Goal: Download file/media

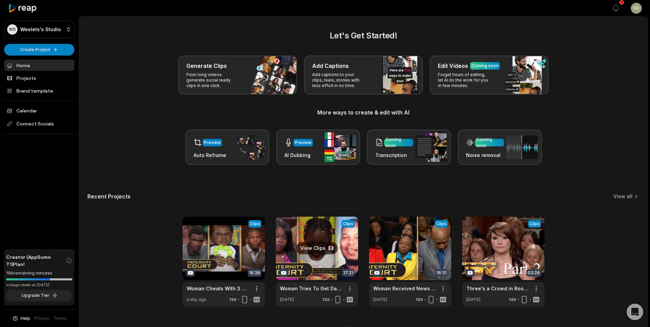
click at [325, 238] on link at bounding box center [317, 262] width 82 height 90
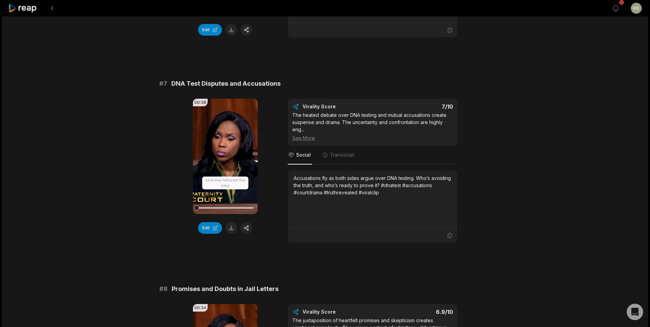
scroll to position [1293, 0]
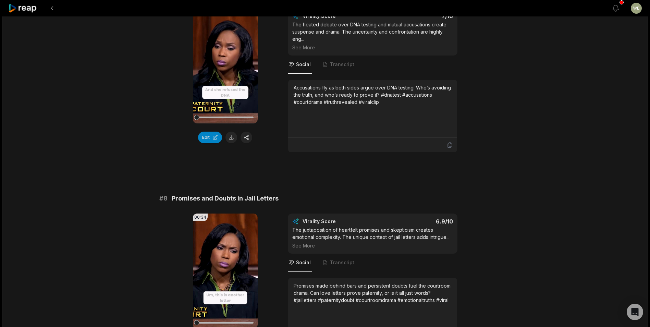
drag, startPoint x: 232, startPoint y: 145, endPoint x: 270, endPoint y: 162, distance: 41.6
click at [232, 143] on button at bounding box center [232, 138] width 12 height 12
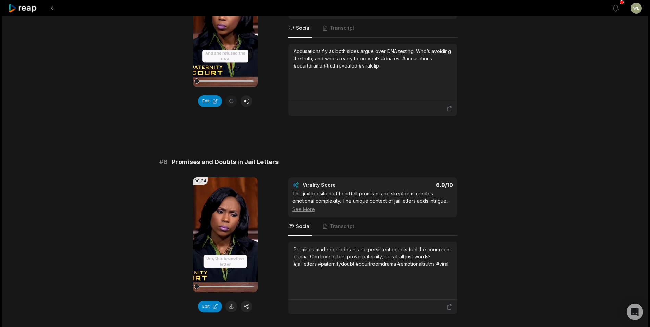
scroll to position [1396, 0]
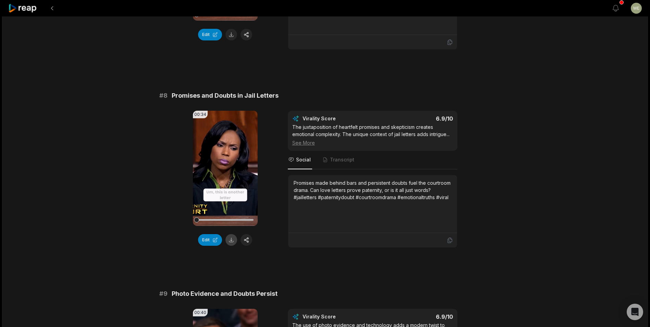
click at [231, 246] on button at bounding box center [232, 240] width 12 height 12
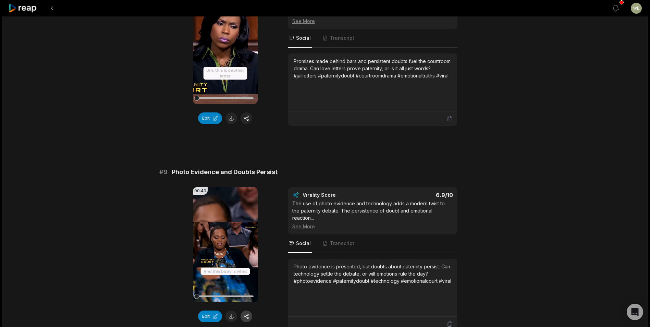
scroll to position [1601, 0]
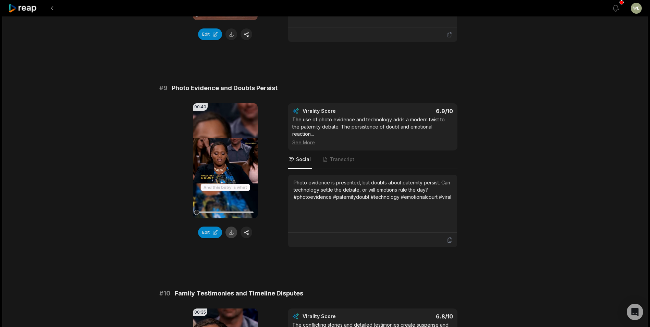
click at [232, 238] on button at bounding box center [232, 233] width 12 height 12
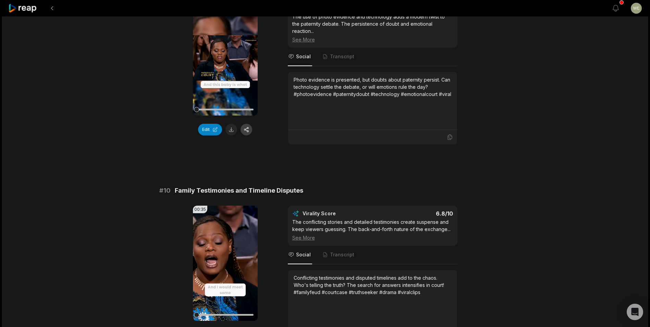
scroll to position [1788, 0]
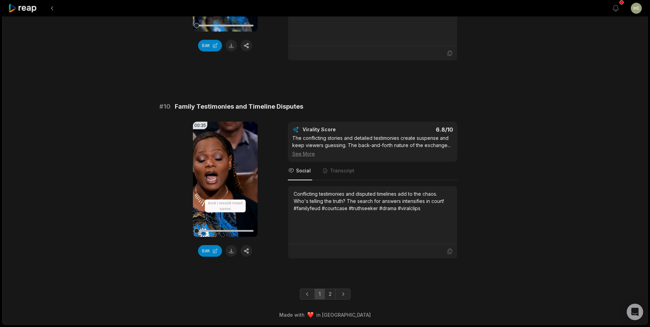
click at [231, 252] on button at bounding box center [232, 251] width 12 height 12
drag, startPoint x: 176, startPoint y: 107, endPoint x: 307, endPoint y: 104, distance: 131.0
click at [307, 104] on div "# 10 Family Testimonies and Timeline Disputes" at bounding box center [325, 107] width 332 height 10
drag, startPoint x: 307, startPoint y: 104, endPoint x: 276, endPoint y: 105, distance: 30.2
copy span "Family Testimonies and Timeline Disputes"
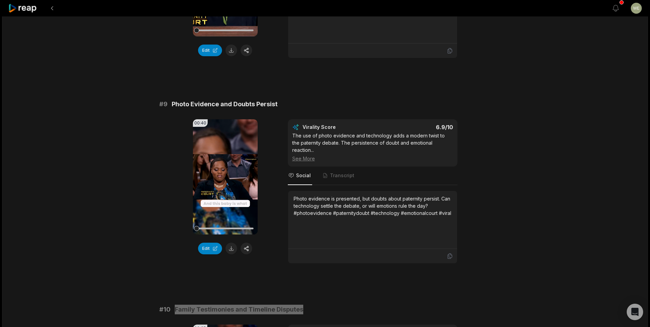
scroll to position [1582, 0]
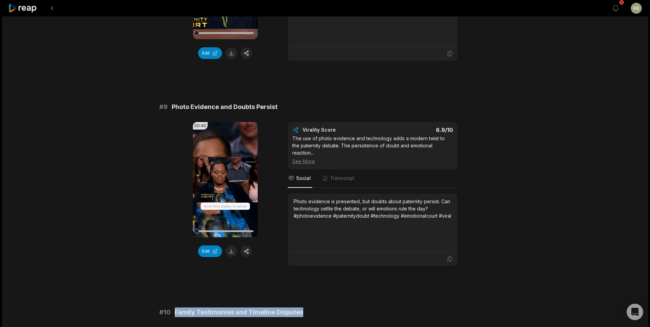
drag, startPoint x: 175, startPoint y: 112, endPoint x: 177, endPoint y: 118, distance: 6.5
click at [175, 112] on span "Photo Evidence and Doubts Persist" at bounding box center [225, 107] width 106 height 10
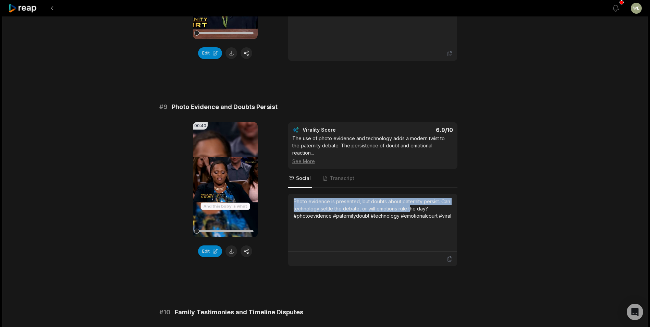
drag, startPoint x: 292, startPoint y: 200, endPoint x: 410, endPoint y: 207, distance: 117.5
click at [410, 207] on div "Photo evidence is presented, but doubts about paternity persist. Can technology…" at bounding box center [372, 223] width 169 height 58
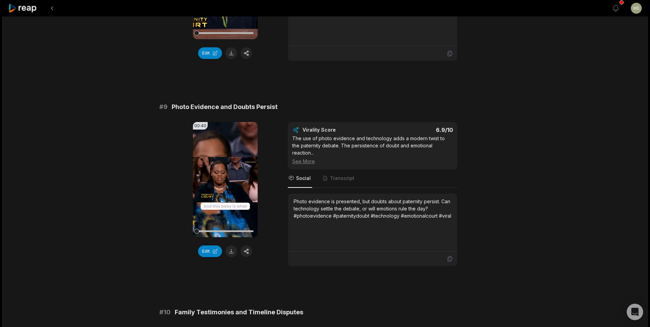
click at [214, 127] on div "# 9 Photo Evidence and Doubts Persist 00:40 Your browser does not support mp4 f…" at bounding box center [325, 184] width 332 height 164
drag, startPoint x: 192, startPoint y: 112, endPoint x: 282, endPoint y: 114, distance: 89.5
click at [282, 112] on div "# 9 Photo Evidence and Doubts Persist" at bounding box center [325, 107] width 332 height 10
drag, startPoint x: 282, startPoint y: 114, endPoint x: 256, endPoint y: 115, distance: 25.7
copy span "Photo Evidence and Doubts Persist"
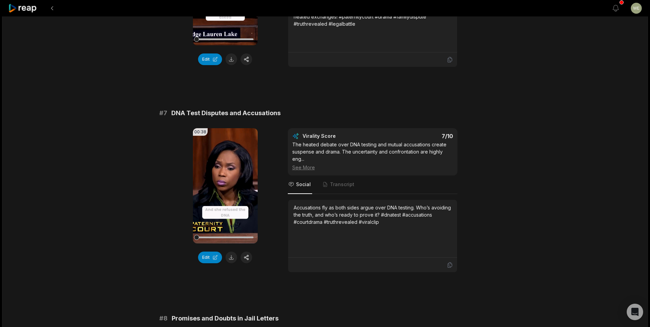
scroll to position [1171, 0]
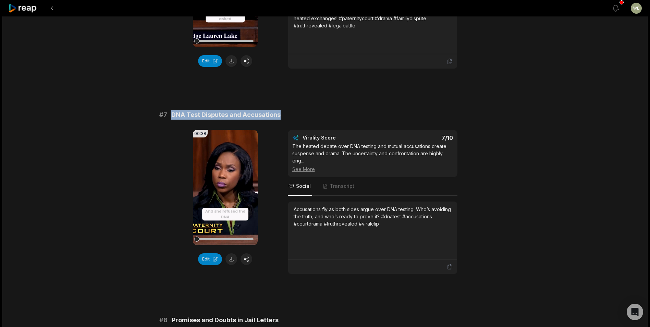
drag, startPoint x: 171, startPoint y: 120, endPoint x: 294, endPoint y: 120, distance: 122.8
click at [294, 120] on div "# 7 DNA Test Disputes and Accusations" at bounding box center [325, 115] width 332 height 10
drag, startPoint x: 294, startPoint y: 120, endPoint x: 253, endPoint y: 122, distance: 41.5
copy span "DNA Test Disputes and Accusations"
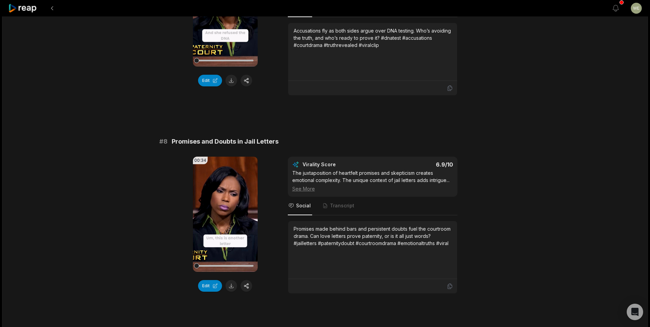
scroll to position [1411, 0]
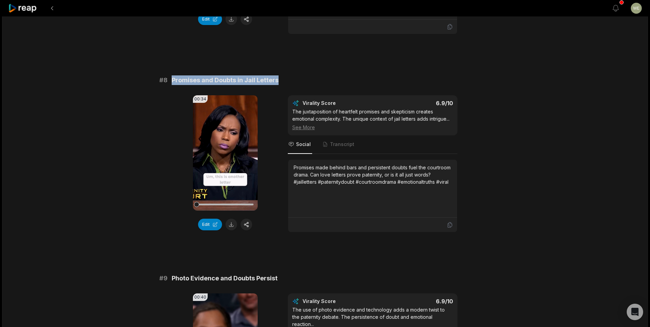
drag, startPoint x: 172, startPoint y: 86, endPoint x: 296, endPoint y: 89, distance: 123.8
click at [296, 85] on div "# 8 Promises and Doubts in Jail Letters" at bounding box center [325, 80] width 332 height 10
drag, startPoint x: 296, startPoint y: 89, endPoint x: 252, endPoint y: 89, distance: 44.6
copy span "Promises and Doubts in Jail Letters"
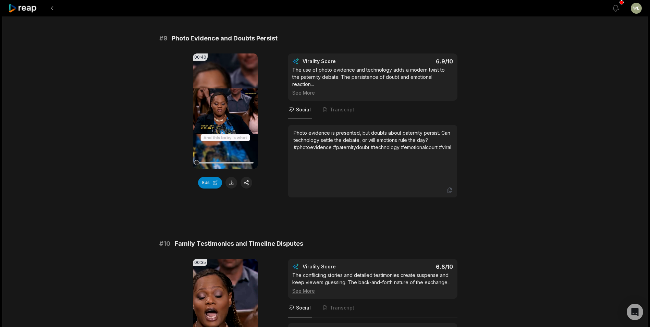
scroll to position [1720, 0]
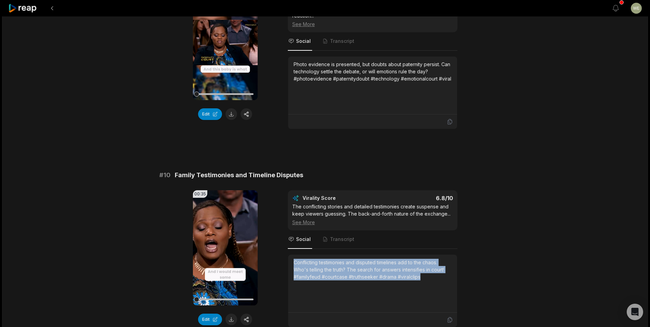
drag, startPoint x: 295, startPoint y: 262, endPoint x: 435, endPoint y: 278, distance: 141.5
click at [435, 278] on div "Conflicting testimonies and disputed timelines add to the chaos. Who's telling …" at bounding box center [373, 270] width 158 height 22
drag, startPoint x: 435, startPoint y: 278, endPoint x: 371, endPoint y: 269, distance: 64.7
copy div "Conflicting testimonies and disputed timelines add to the chaos. Who's telling …"
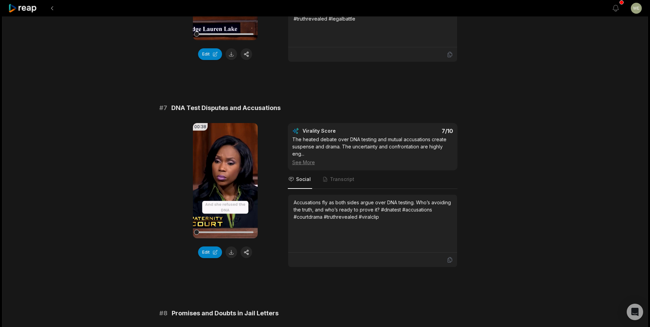
scroll to position [1171, 0]
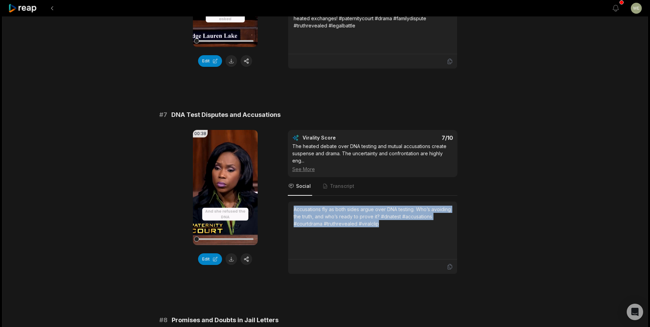
drag, startPoint x: 294, startPoint y: 216, endPoint x: 395, endPoint y: 233, distance: 102.2
click at [395, 227] on div "Accusations fly as both sides argue over DNA testing. Who’s avoiding the truth,…" at bounding box center [373, 217] width 158 height 22
drag, startPoint x: 395, startPoint y: 233, endPoint x: 348, endPoint y: 229, distance: 47.5
copy div "Accusations fly as both sides argue over DNA testing. Who’s avoiding the truth,…"
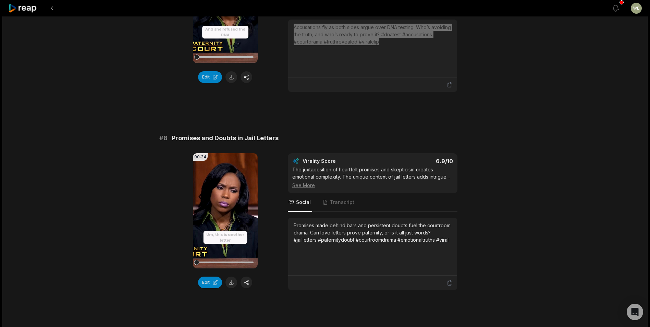
scroll to position [1411, 0]
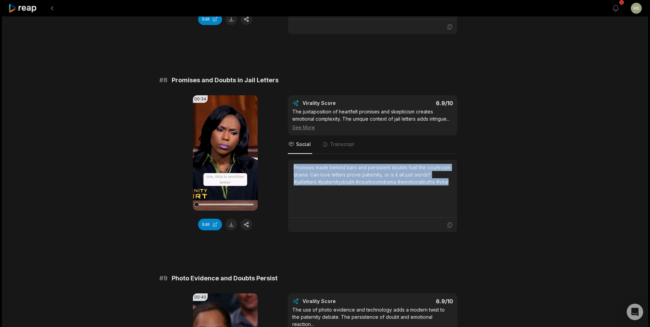
drag, startPoint x: 293, startPoint y: 171, endPoint x: 458, endPoint y: 194, distance: 166.2
click at [458, 194] on div "00:34 Your browser does not support mp4 format. Edit Virality Score 6.9 /10 The…" at bounding box center [325, 163] width 332 height 137
drag, startPoint x: 458, startPoint y: 194, endPoint x: 386, endPoint y: 181, distance: 72.8
copy div "Promises made behind bars and persistent doubts fuel the courtroom drama. Can l…"
click at [21, 10] on icon at bounding box center [22, 8] width 29 height 9
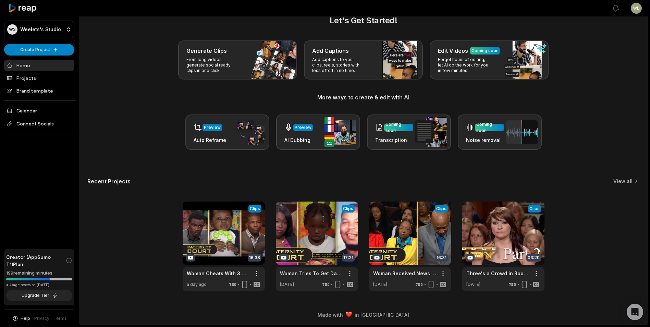
scroll to position [15, 0]
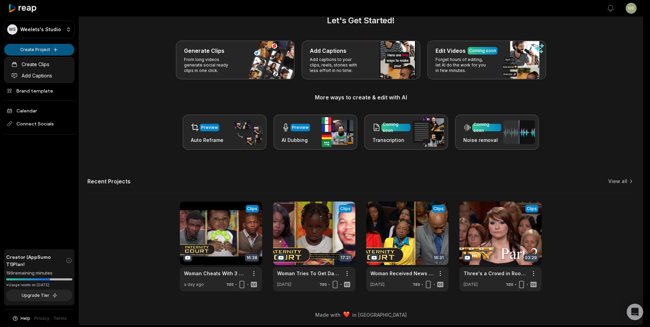
click at [44, 52] on html "WS Weelets's Studio Create Project Home Projects Brand template Calendar Connec…" at bounding box center [325, 148] width 650 height 327
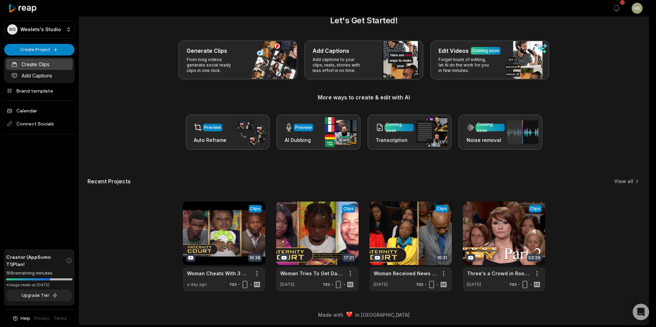
click at [37, 62] on link "Create Clips" at bounding box center [39, 64] width 67 height 11
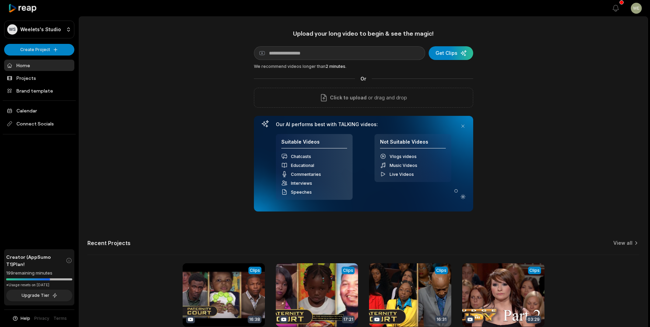
click at [329, 55] on input at bounding box center [339, 53] width 171 height 14
type input "**********"
click at [446, 51] on div "submit" at bounding box center [451, 53] width 45 height 14
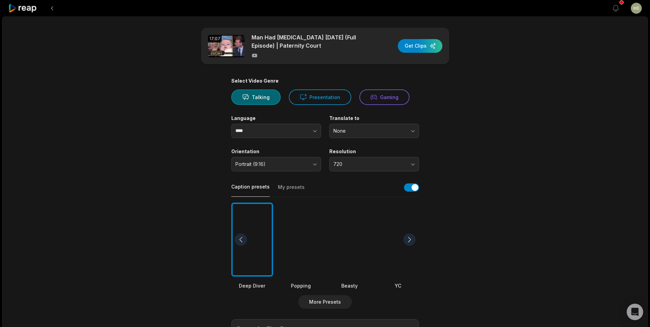
click at [418, 46] on div "button" at bounding box center [420, 46] width 45 height 14
